Goal: Navigation & Orientation: Find specific page/section

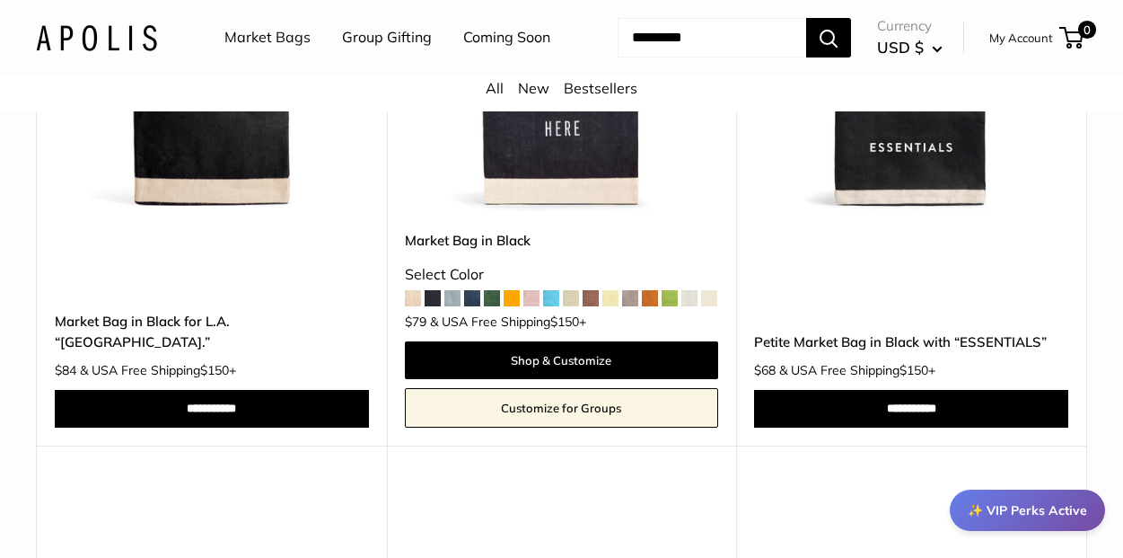
scroll to position [435, 0]
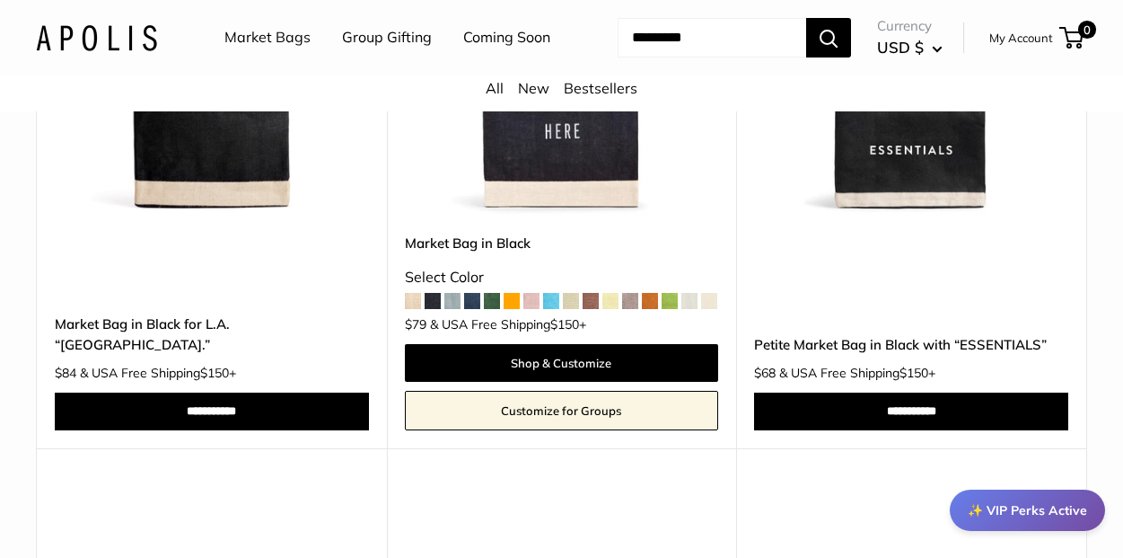
click at [672, 309] on span at bounding box center [670, 301] width 16 height 16
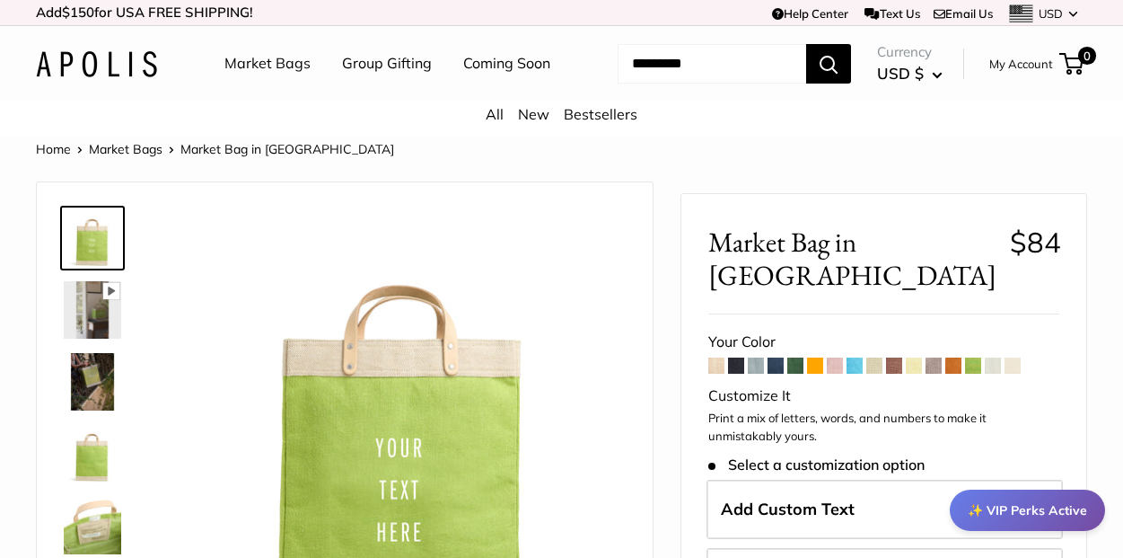
click at [716, 374] on span at bounding box center [716, 365] width 16 height 16
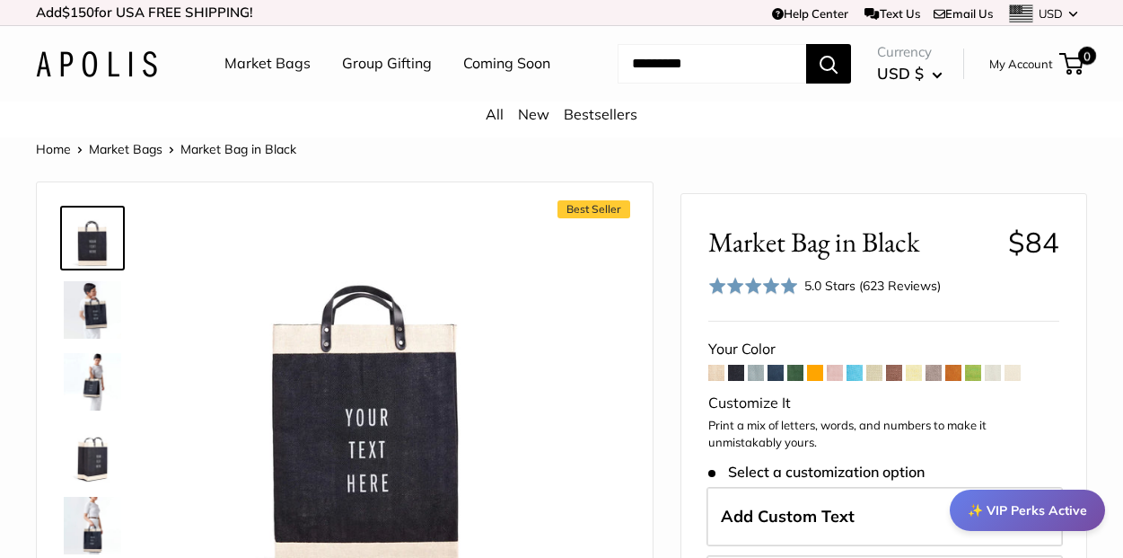
click at [199, 15] on link "Add $150 for [GEOGRAPHIC_DATA] FREE SHIPPING!" at bounding box center [144, 12] width 217 height 30
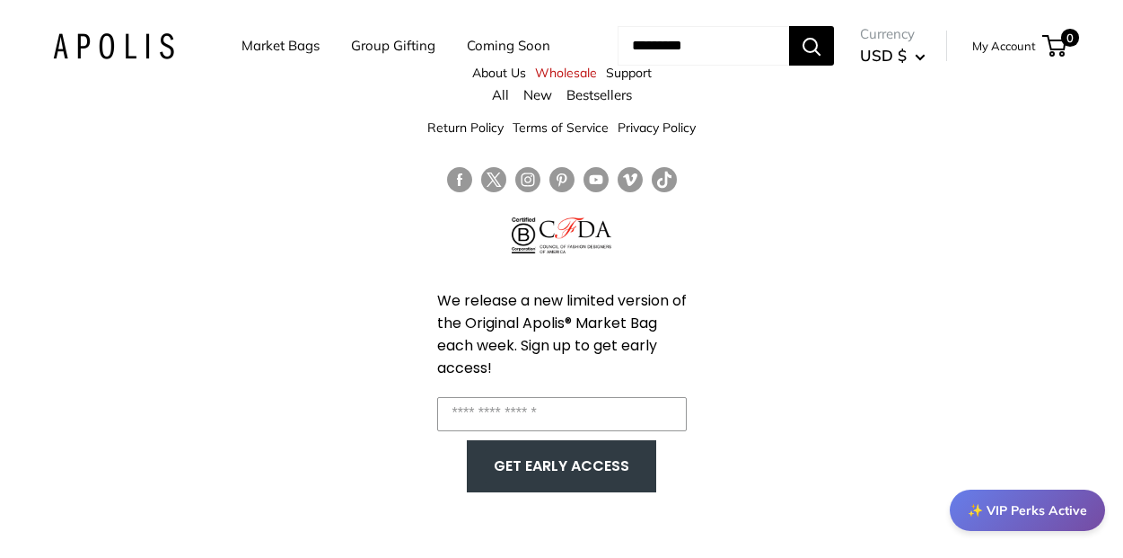
click at [1011, 57] on link "My Account" at bounding box center [1004, 46] width 64 height 22
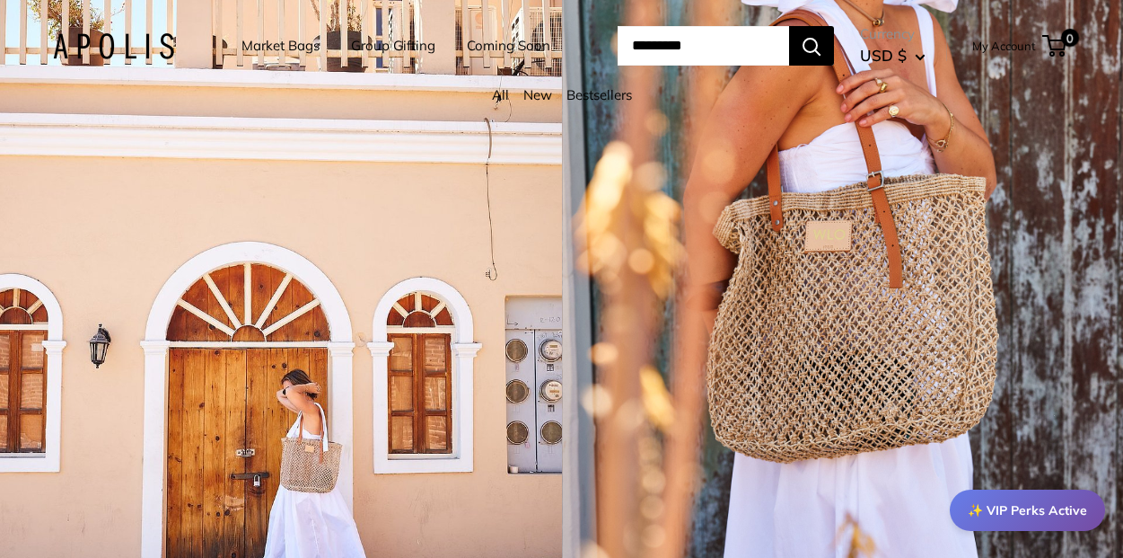
click at [1008, 513] on div "✨ VIP Perks Active" at bounding box center [1027, 509] width 155 height 41
